Goal: Task Accomplishment & Management: Manage account settings

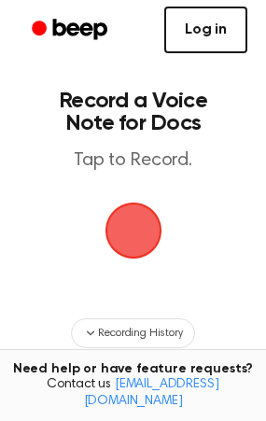
click at [223, 27] on link "Log in" at bounding box center [205, 30] width 83 height 47
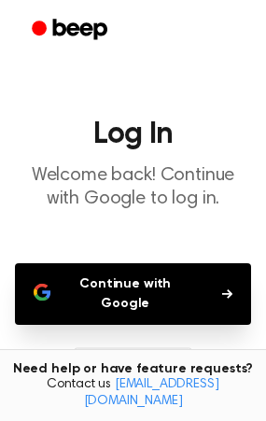
click at [144, 282] on button "Continue with Google" at bounding box center [133, 294] width 236 height 62
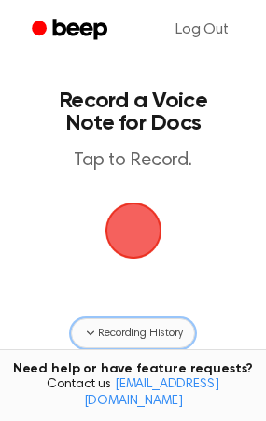
click at [136, 337] on span "Recording History" at bounding box center [140, 333] width 84 height 17
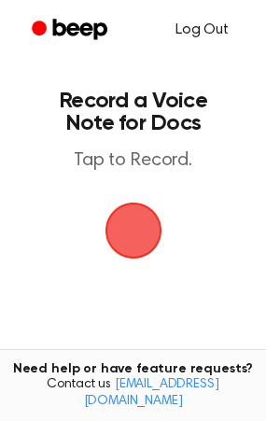
click at [193, 29] on link "Log Out" at bounding box center [202, 29] width 90 height 45
